Goal: Complete application form

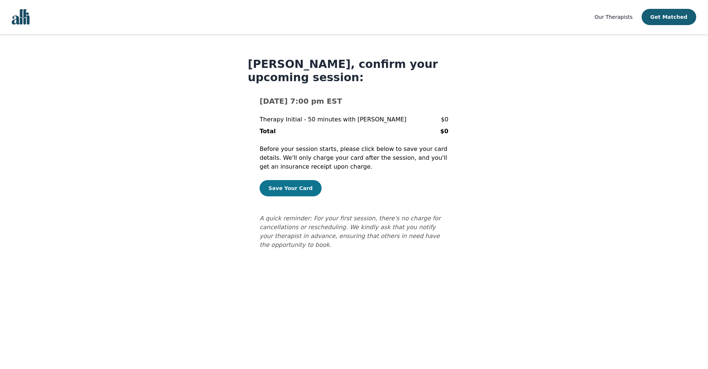
click at [295, 188] on button "Save Your Card" at bounding box center [291, 188] width 62 height 16
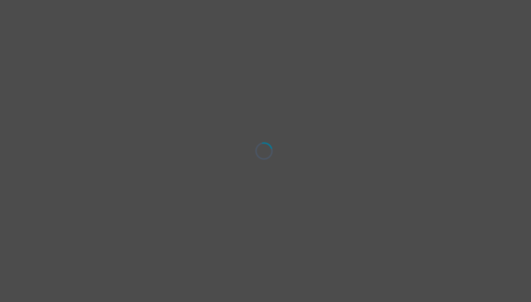
select select "female"
select select "she/her"
select select "Single"
select select "Bachelor degree"
select select "Google Search"
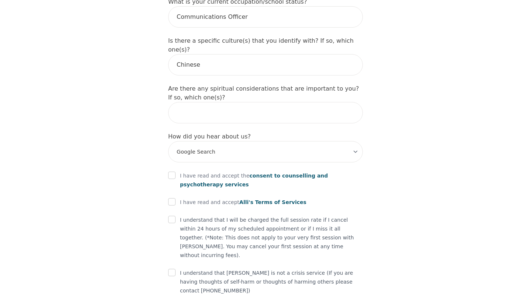
scroll to position [822, 0]
